Goal: Check status

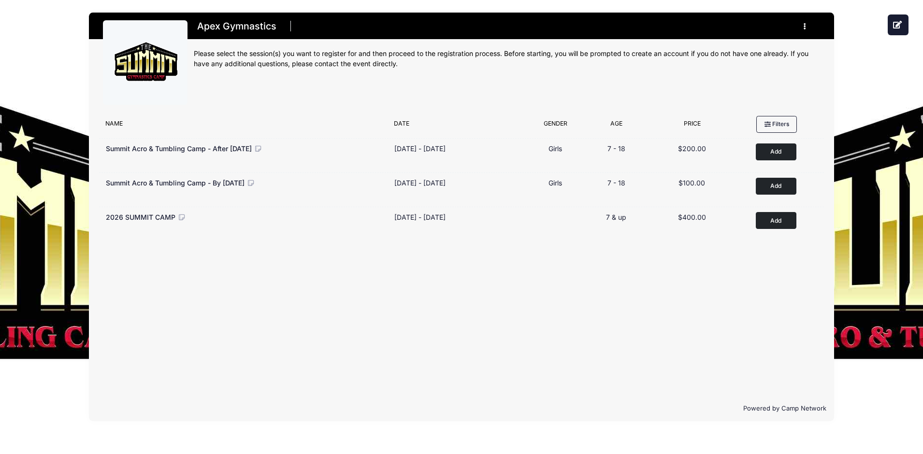
click at [802, 19] on button "button" at bounding box center [807, 26] width 26 height 17
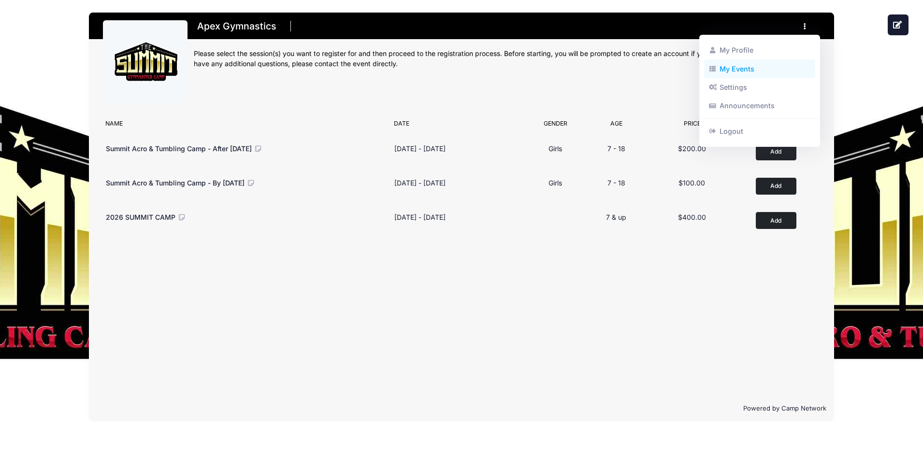
click at [739, 65] on link "My Events" at bounding box center [760, 68] width 112 height 18
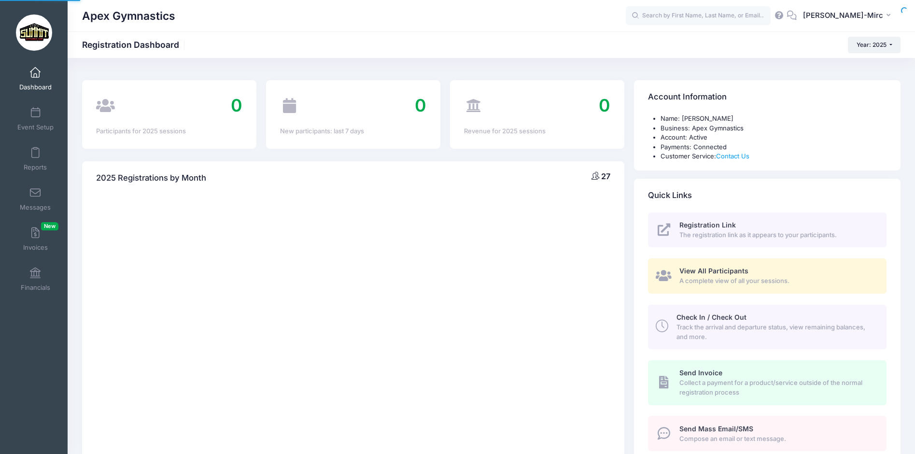
select select
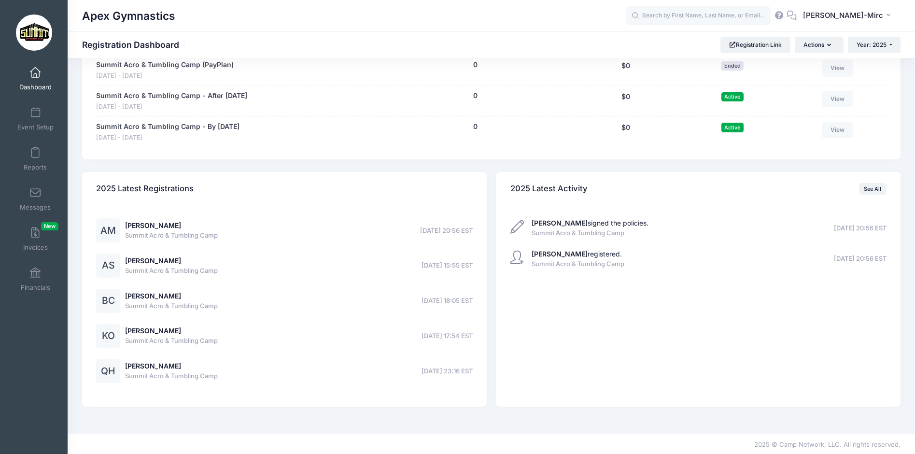
scroll to position [614, 0]
click at [608, 379] on div "[PERSON_NAME] signed the policies. Summit Acro & Tumbling Camp [DATE] 20:56 EST…" at bounding box center [699, 304] width 376 height 176
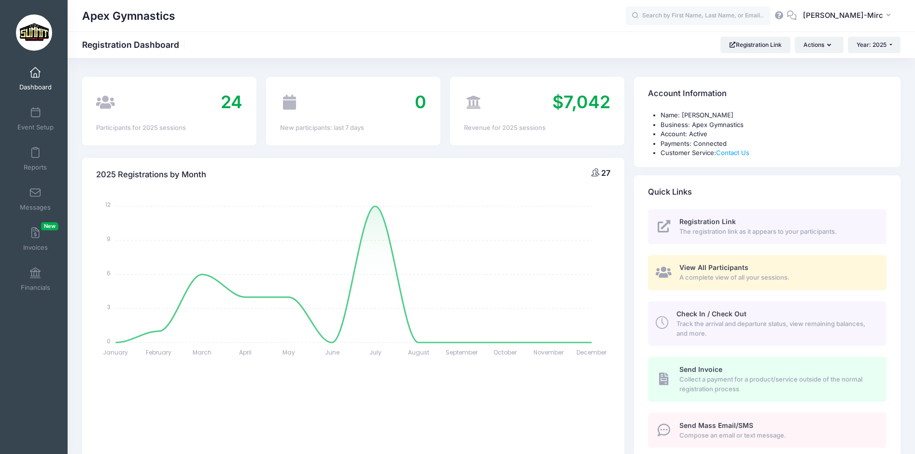
scroll to position [0, 0]
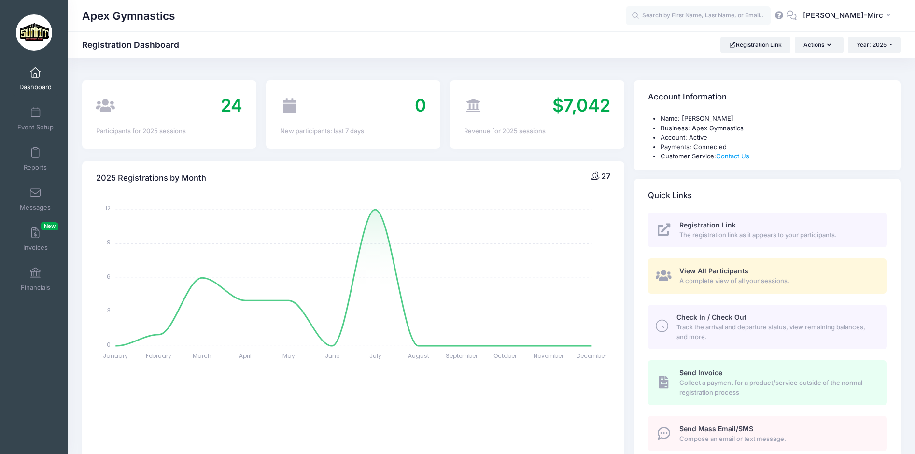
click at [238, 29] on div "Apex Gymnastics KB [PERSON_NAME]-Mirc" at bounding box center [492, 15] width 848 height 31
